Goal: Find specific page/section: Locate a particular part of the current website

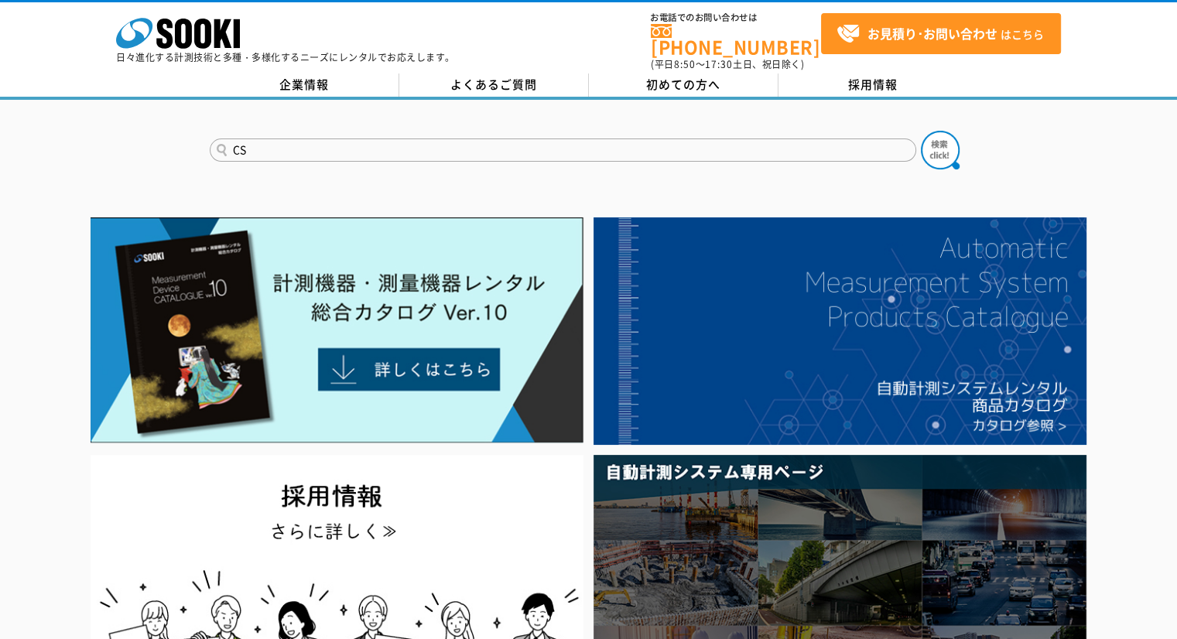
type input "CS"
click at [921, 131] on button at bounding box center [940, 150] width 39 height 39
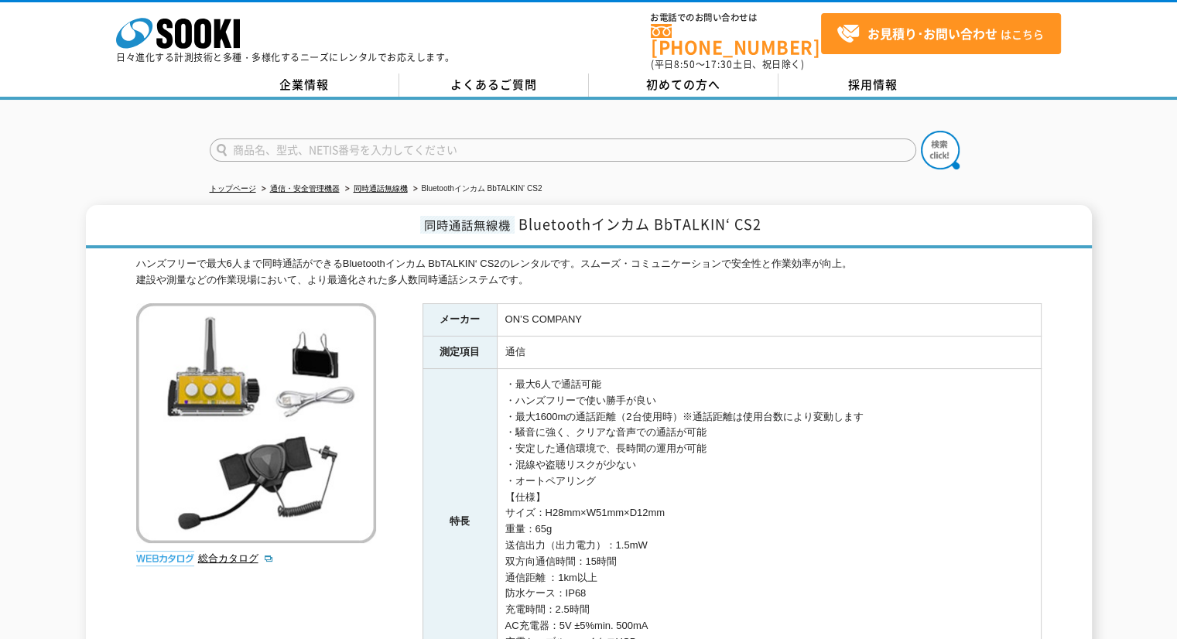
click at [675, 145] on input "text" at bounding box center [563, 150] width 706 height 23
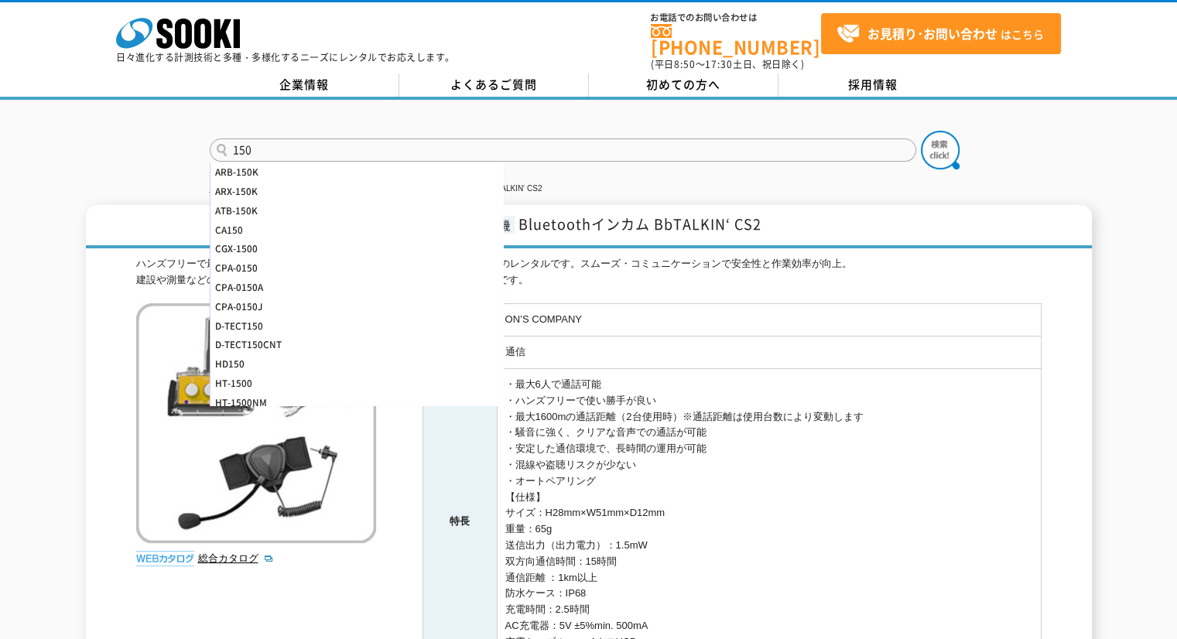
type input "150"
click at [921, 131] on button at bounding box center [940, 150] width 39 height 39
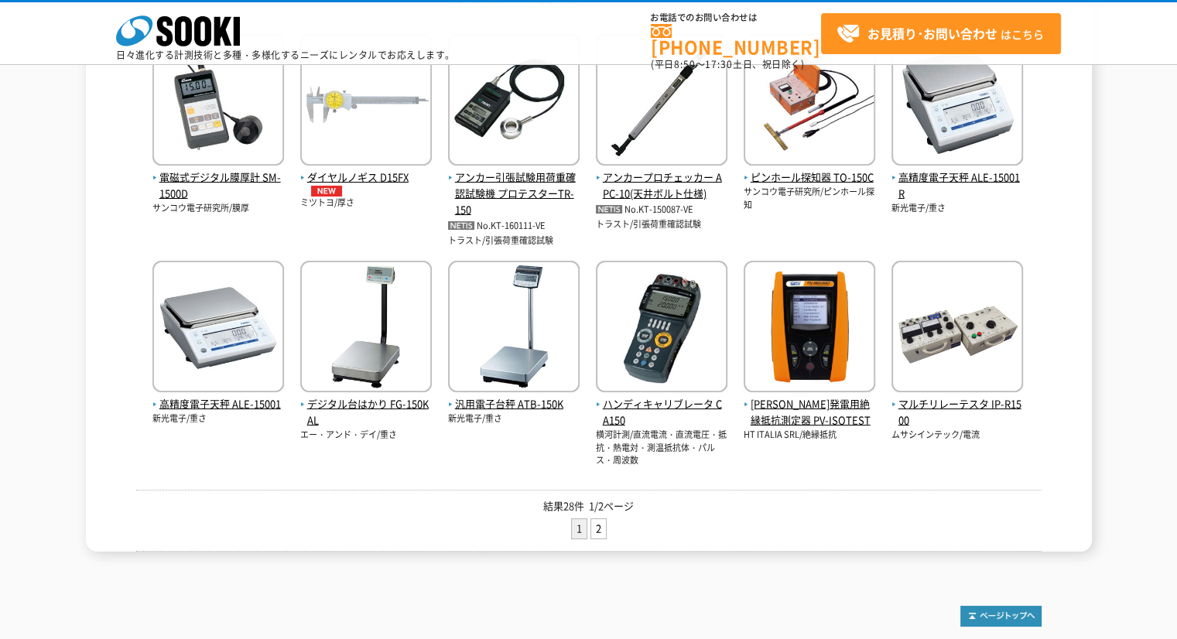
scroll to position [579, 0]
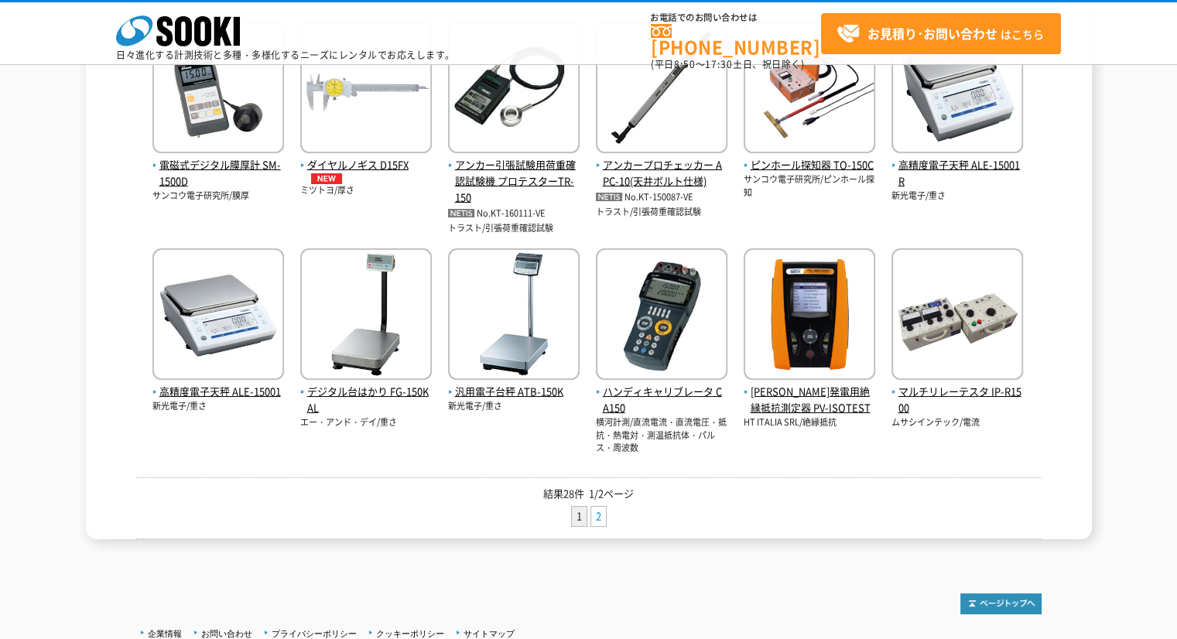
click at [597, 515] on link "2" at bounding box center [598, 516] width 15 height 19
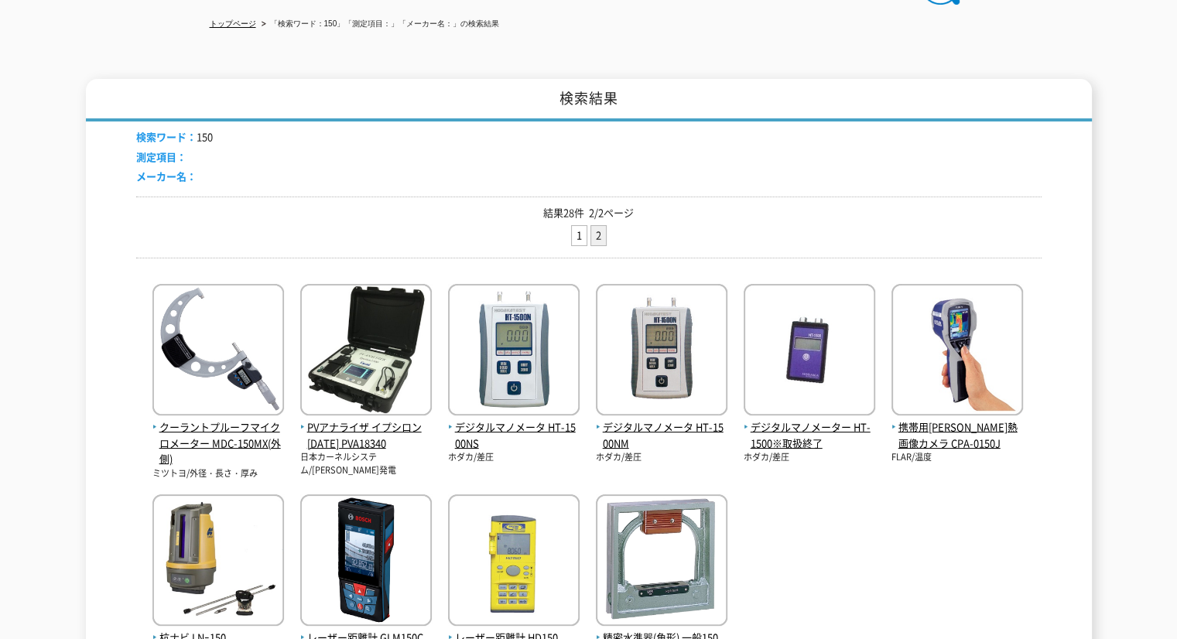
scroll to position [241, 0]
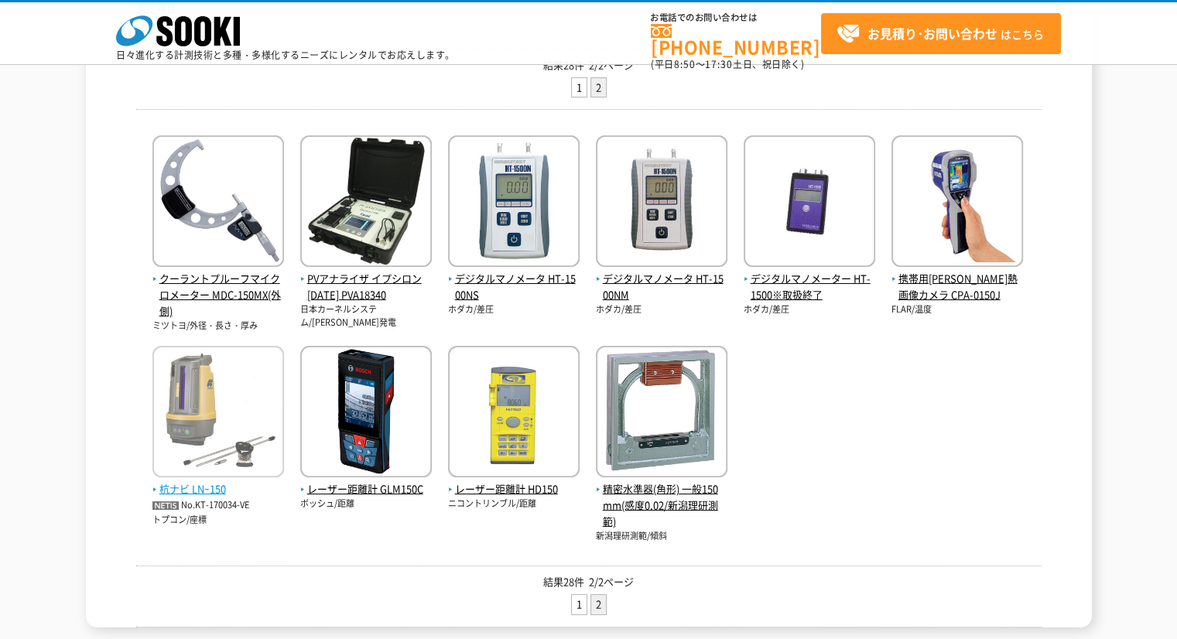
click at [243, 479] on img at bounding box center [218, 413] width 132 height 135
